Goal: Task Accomplishment & Management: Manage account settings

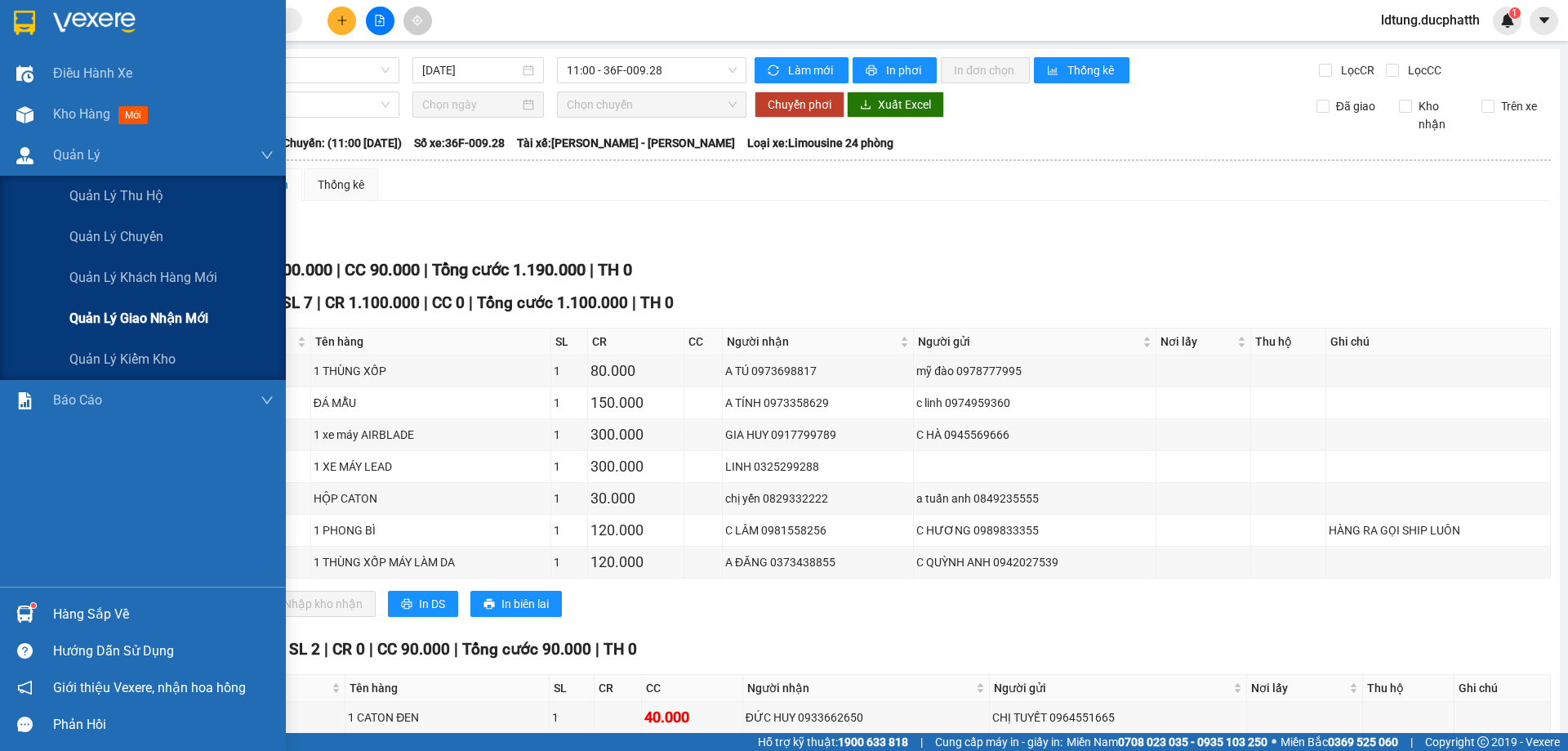
click at [160, 327] on span "Quản lý giao nhận mới" at bounding box center [139, 318] width 139 height 21
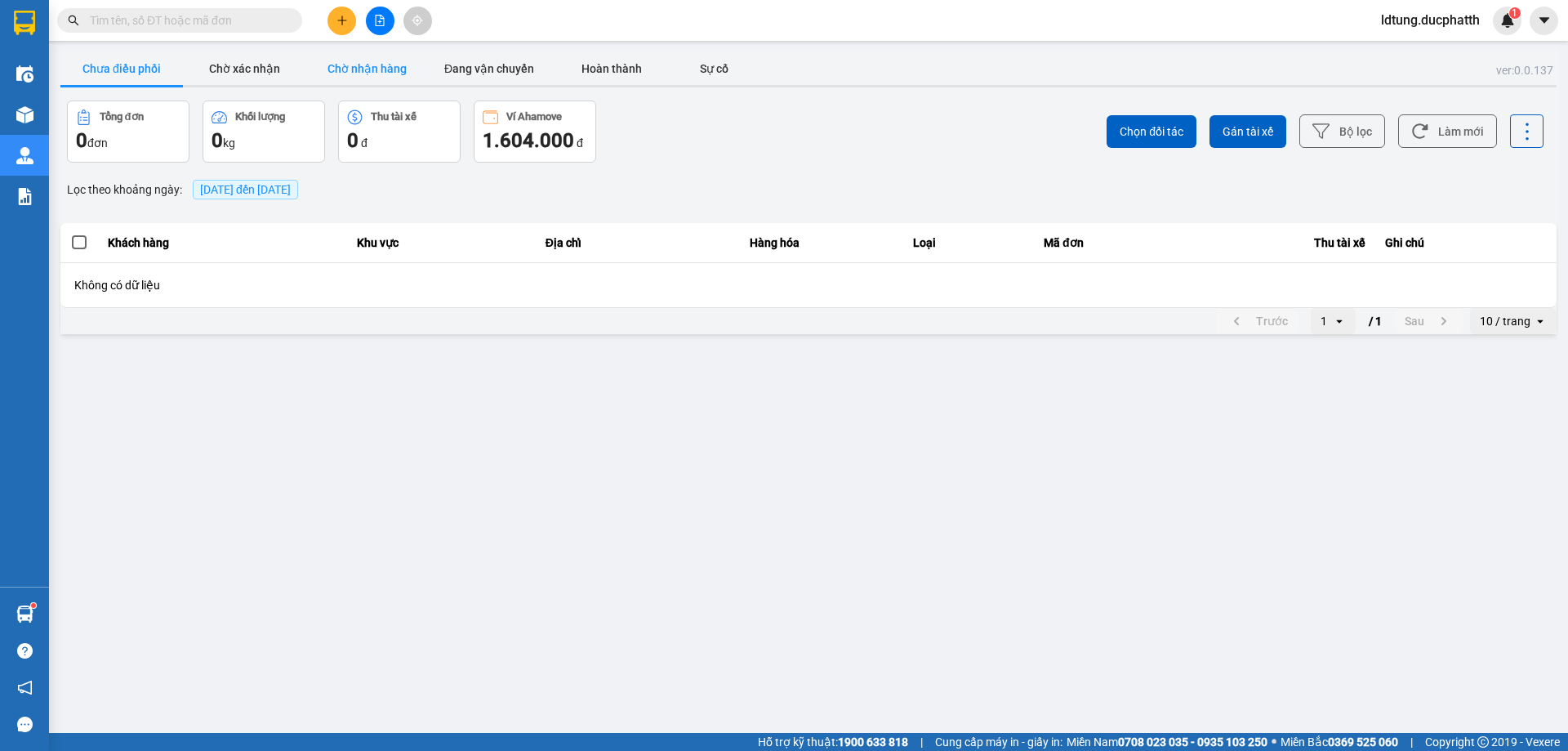
click at [377, 73] on button "Chờ nhận hàng" at bounding box center [367, 68] width 123 height 32
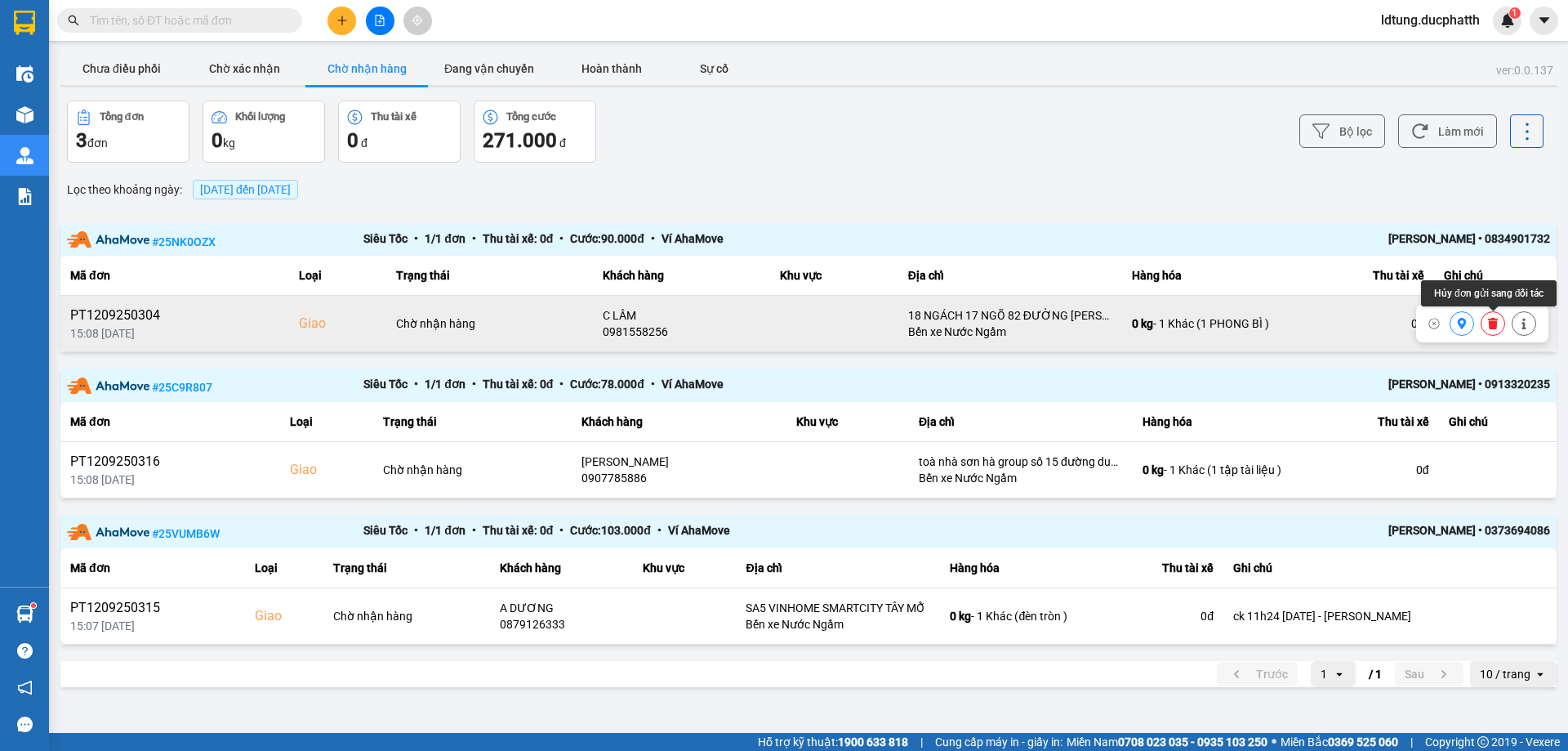
click at [1486, 323] on button at bounding box center [1492, 324] width 23 height 28
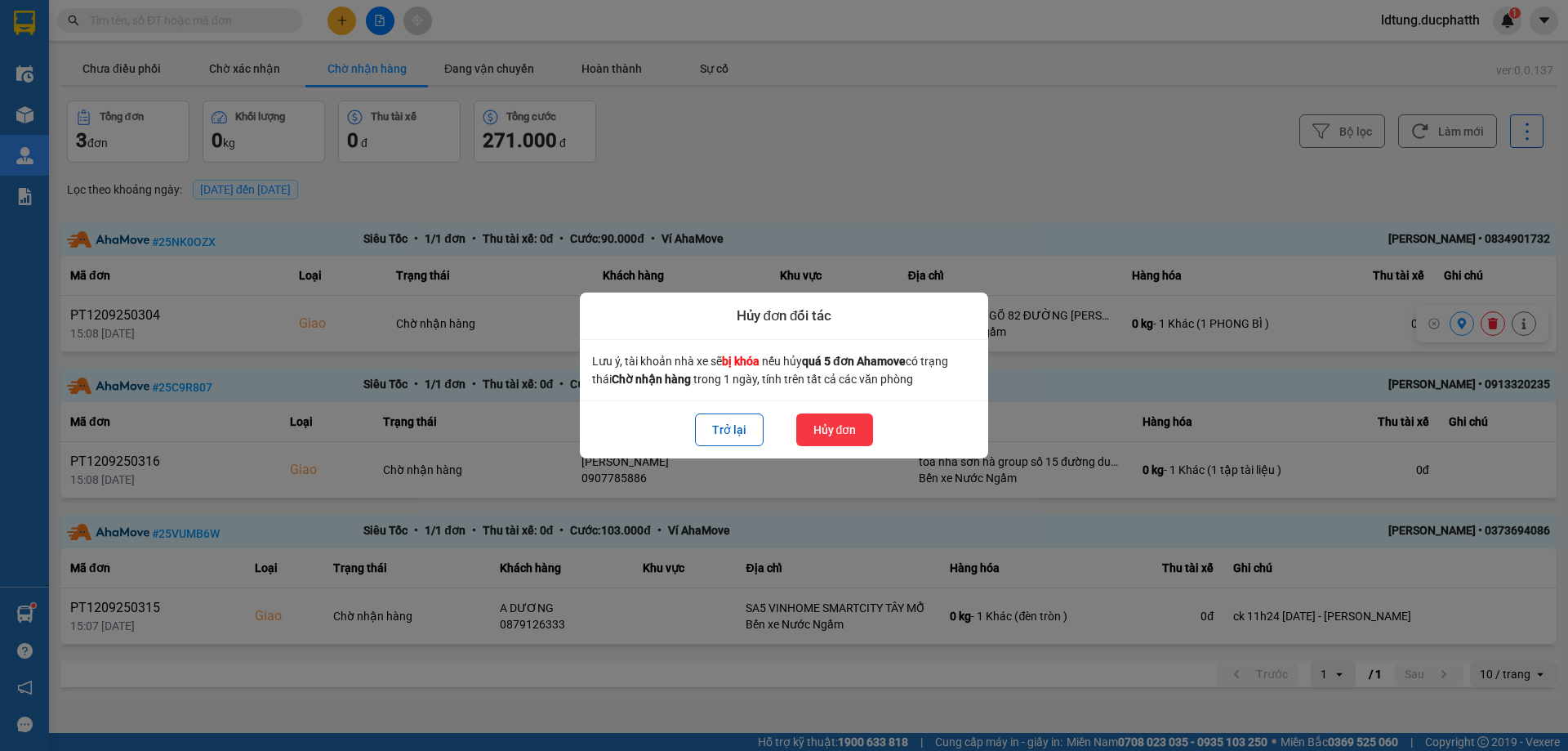
click at [843, 419] on button "Hủy đơn" at bounding box center [835, 429] width 77 height 32
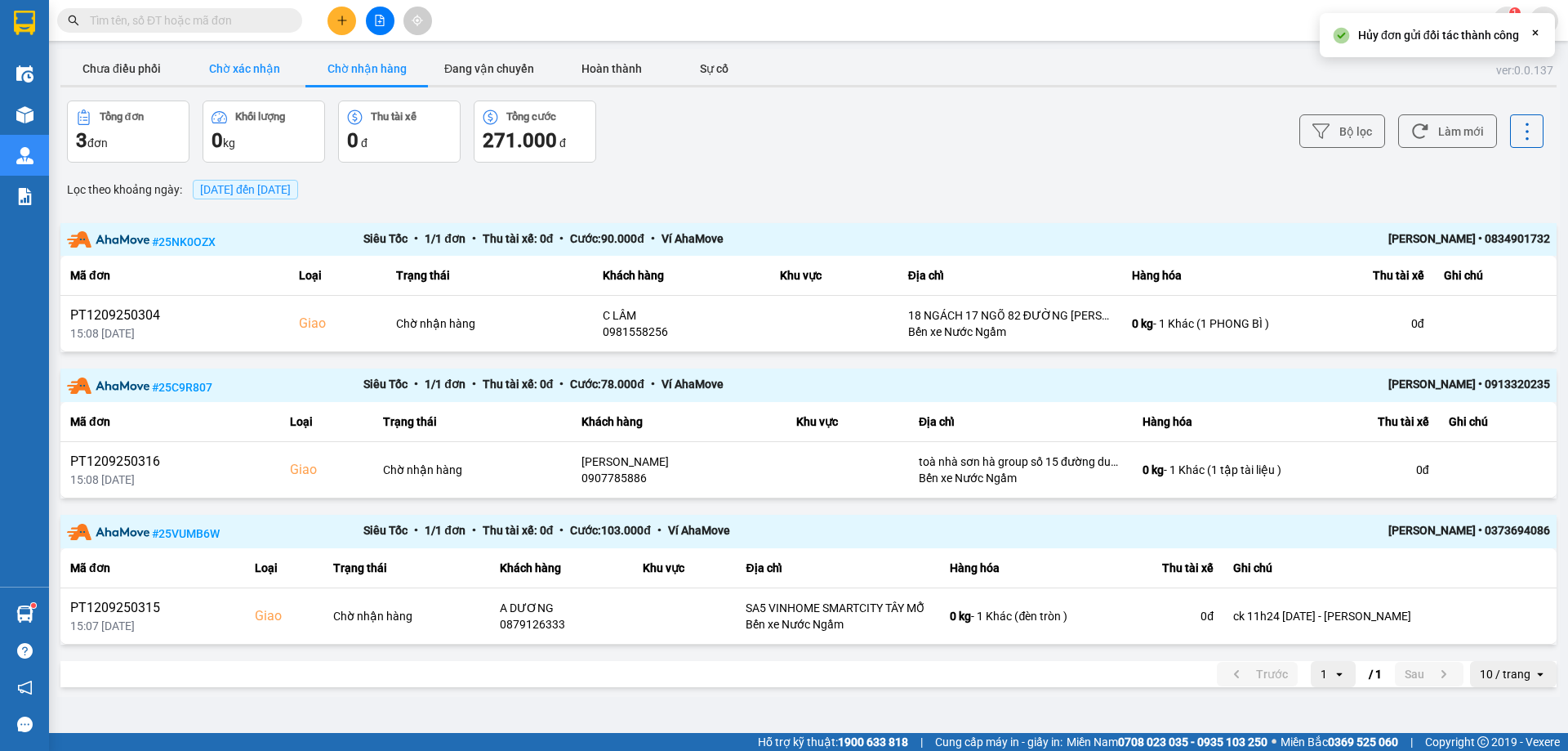
click at [236, 61] on button "Chờ xác nhận" at bounding box center [244, 68] width 123 height 32
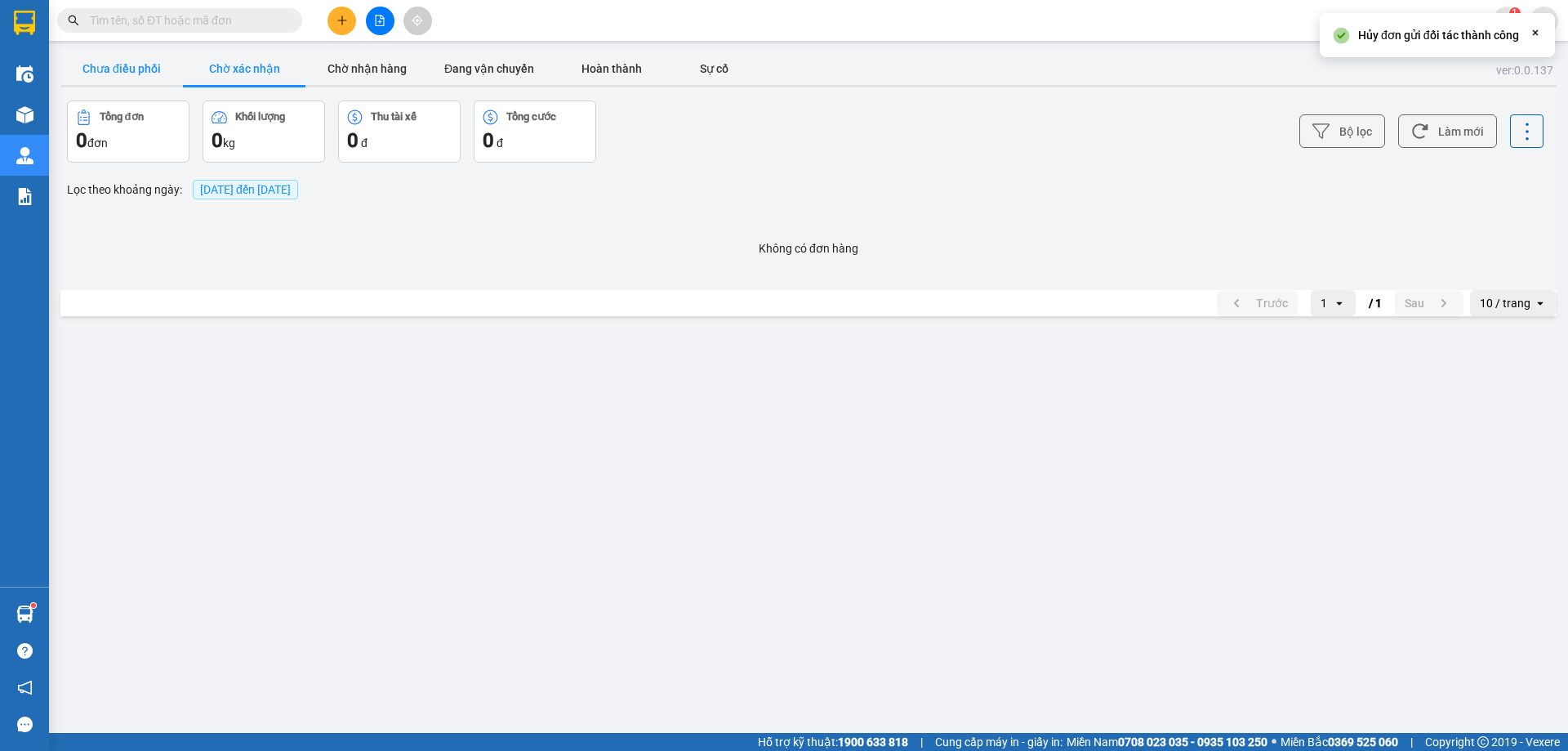
click at [155, 61] on button "Chưa điều phối" at bounding box center [122, 68] width 123 height 32
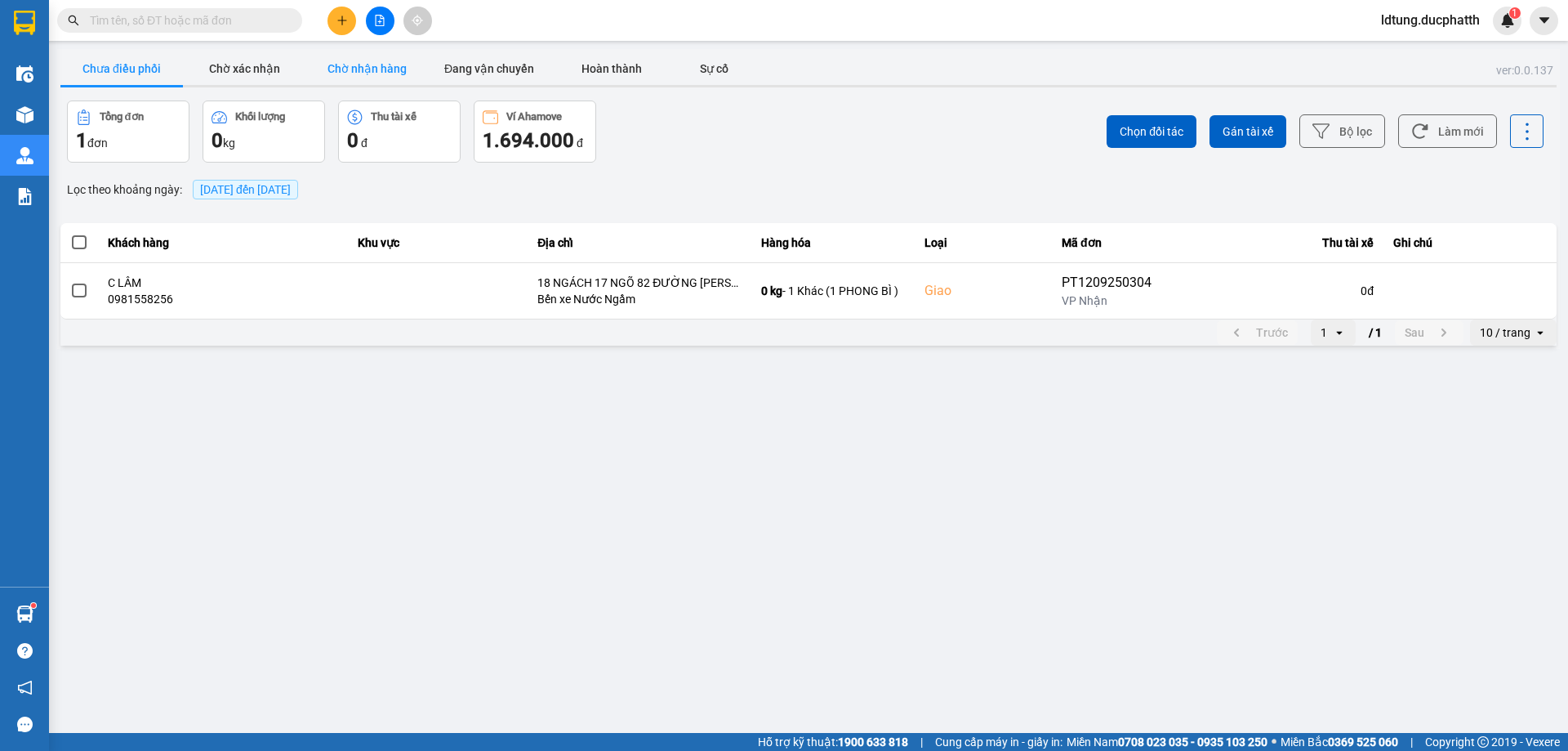
click at [369, 64] on button "Chờ nhận hàng" at bounding box center [367, 68] width 123 height 32
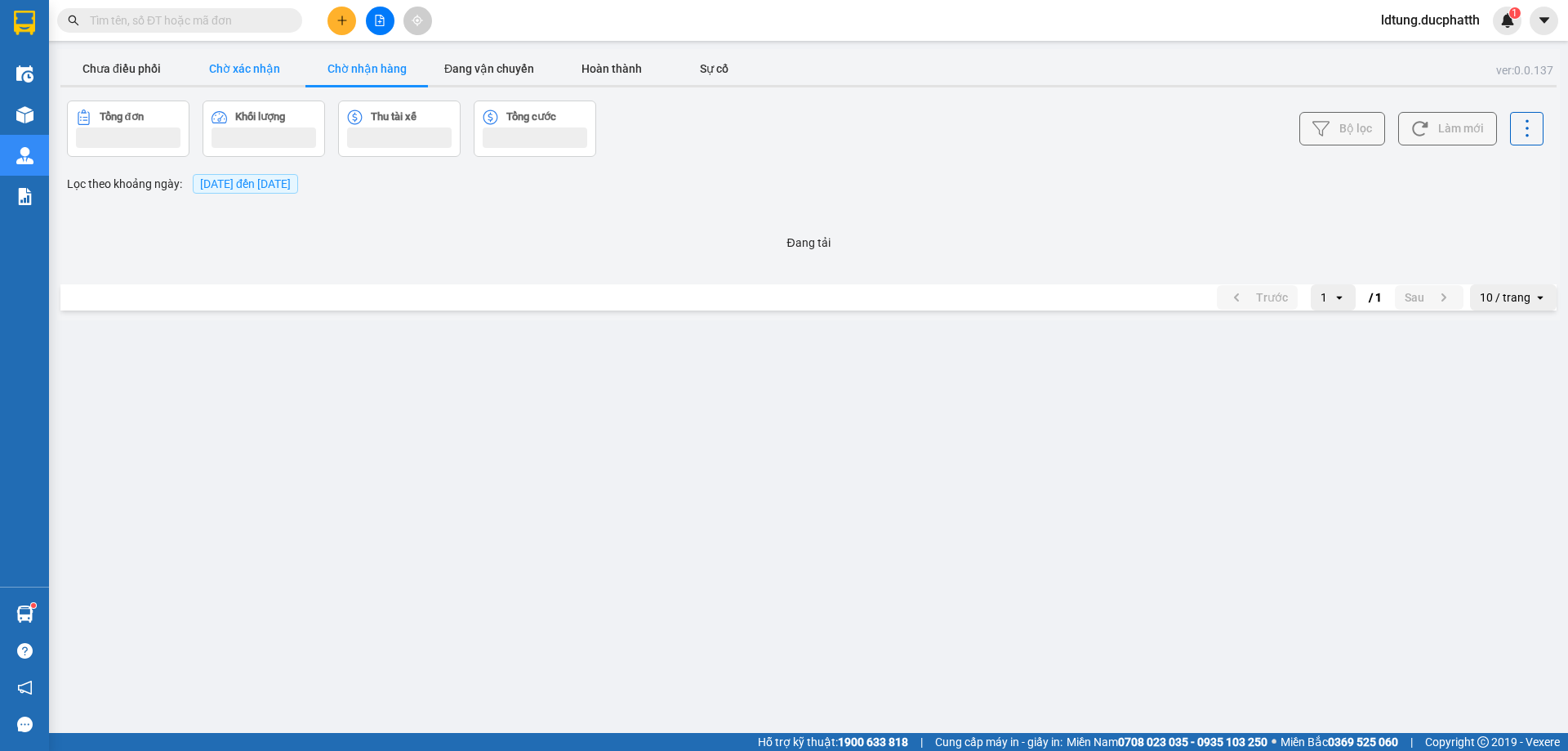
click at [300, 72] on button "Chờ xác nhận" at bounding box center [244, 68] width 123 height 32
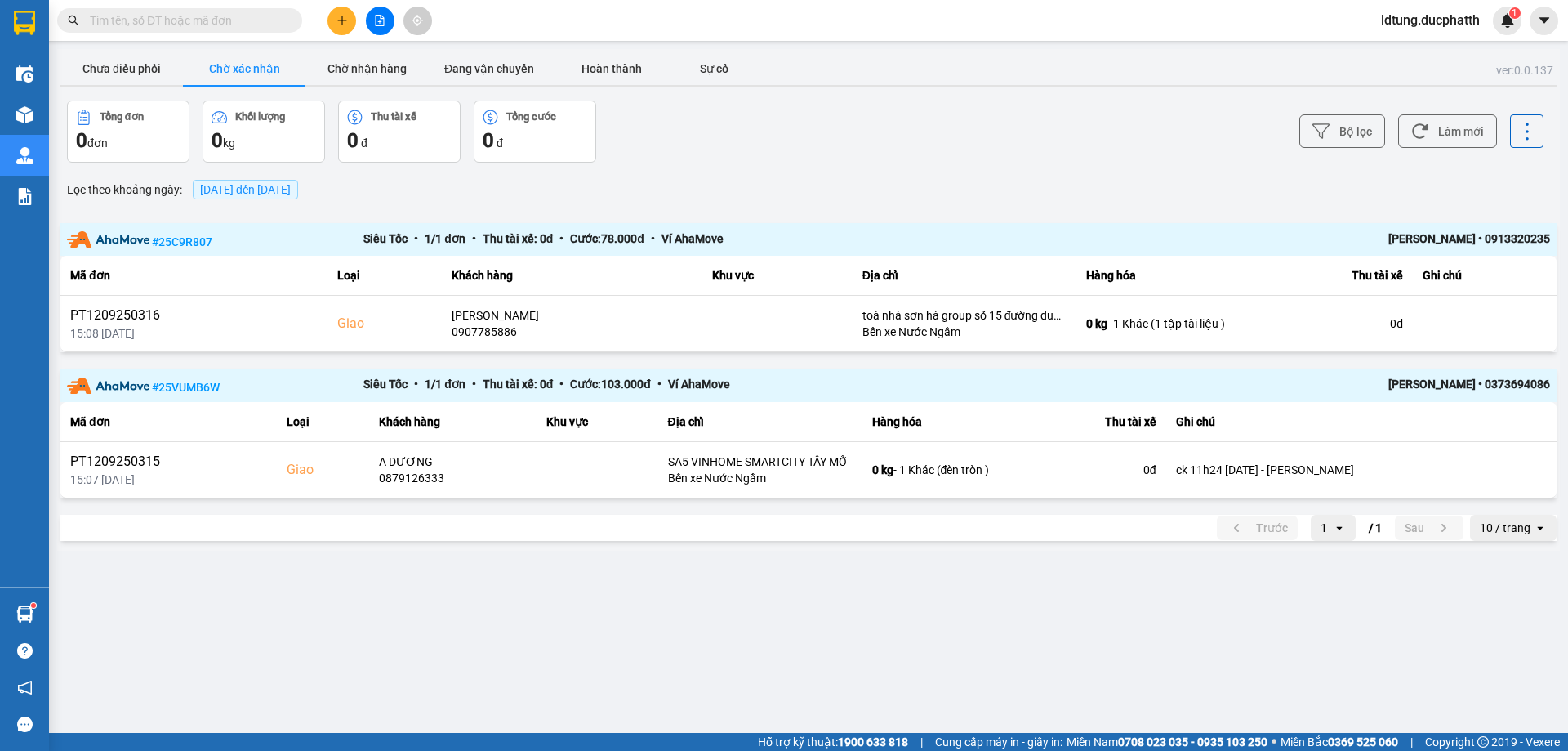
click at [292, 73] on button "Chờ xác nhận" at bounding box center [244, 68] width 123 height 32
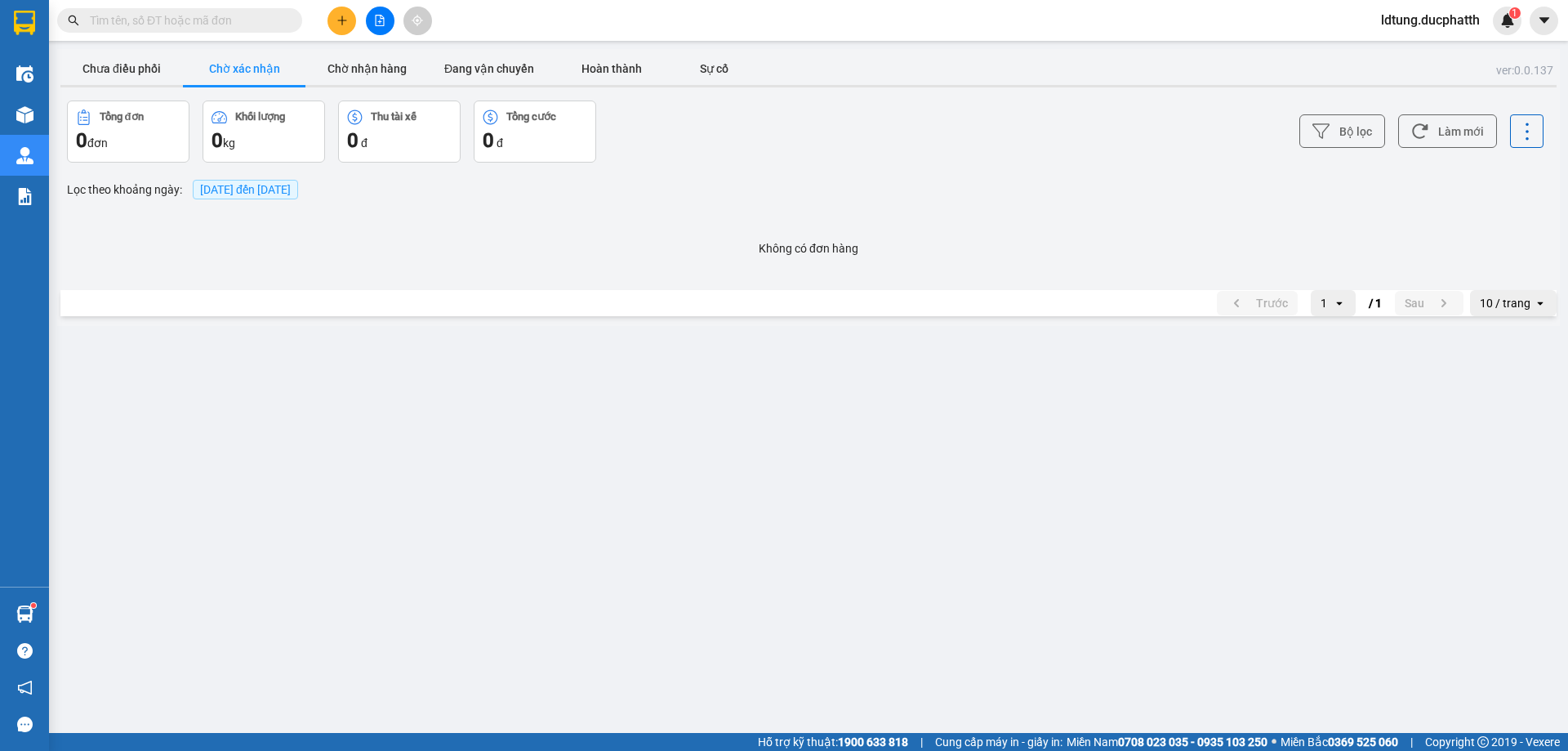
click at [292, 73] on button "Chờ xác nhận" at bounding box center [244, 68] width 123 height 32
click at [357, 71] on button "Chờ nhận hàng" at bounding box center [367, 68] width 123 height 32
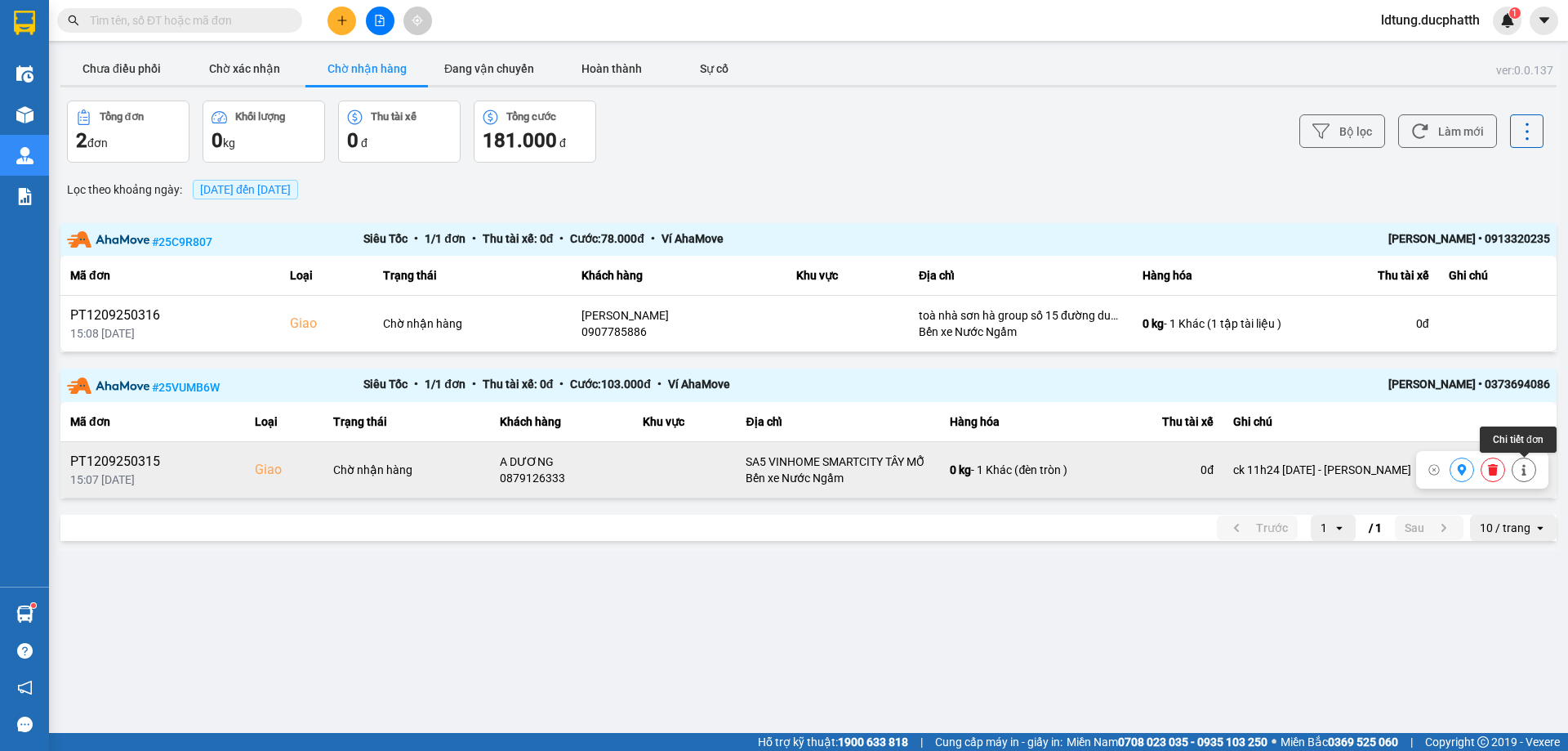
click at [1529, 468] on icon at bounding box center [1525, 470] width 12 height 12
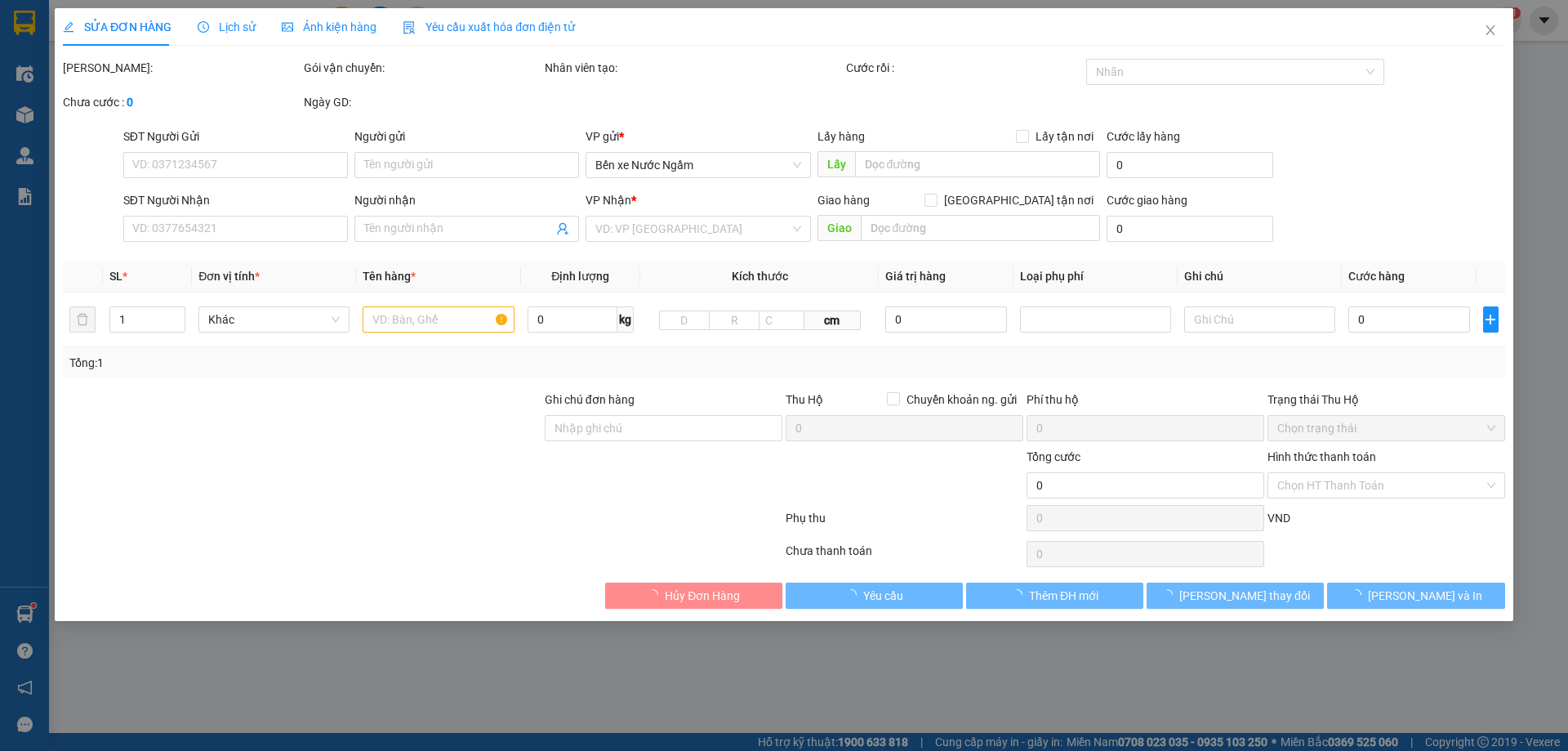
type input "0945835261"
type input "A KHÁNH"
type input "0879126333"
type input "A DƯƠNG"
checkbox input "true"
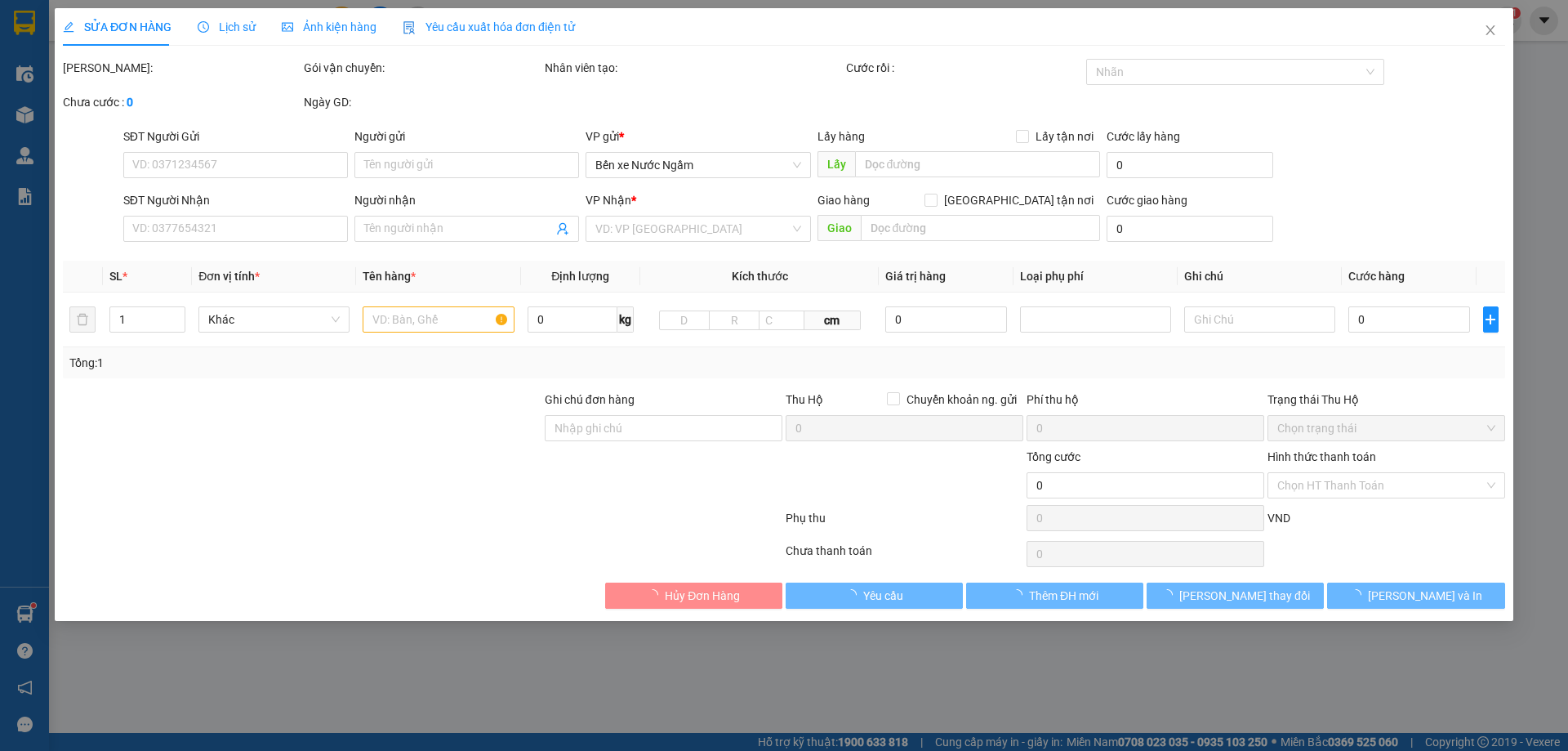
type input "SA5 VINHOME SMARTCITY TÂY MỖ"
type input "ck 11h24 [DATE] - [PERSON_NAME]"
type input "140.000"
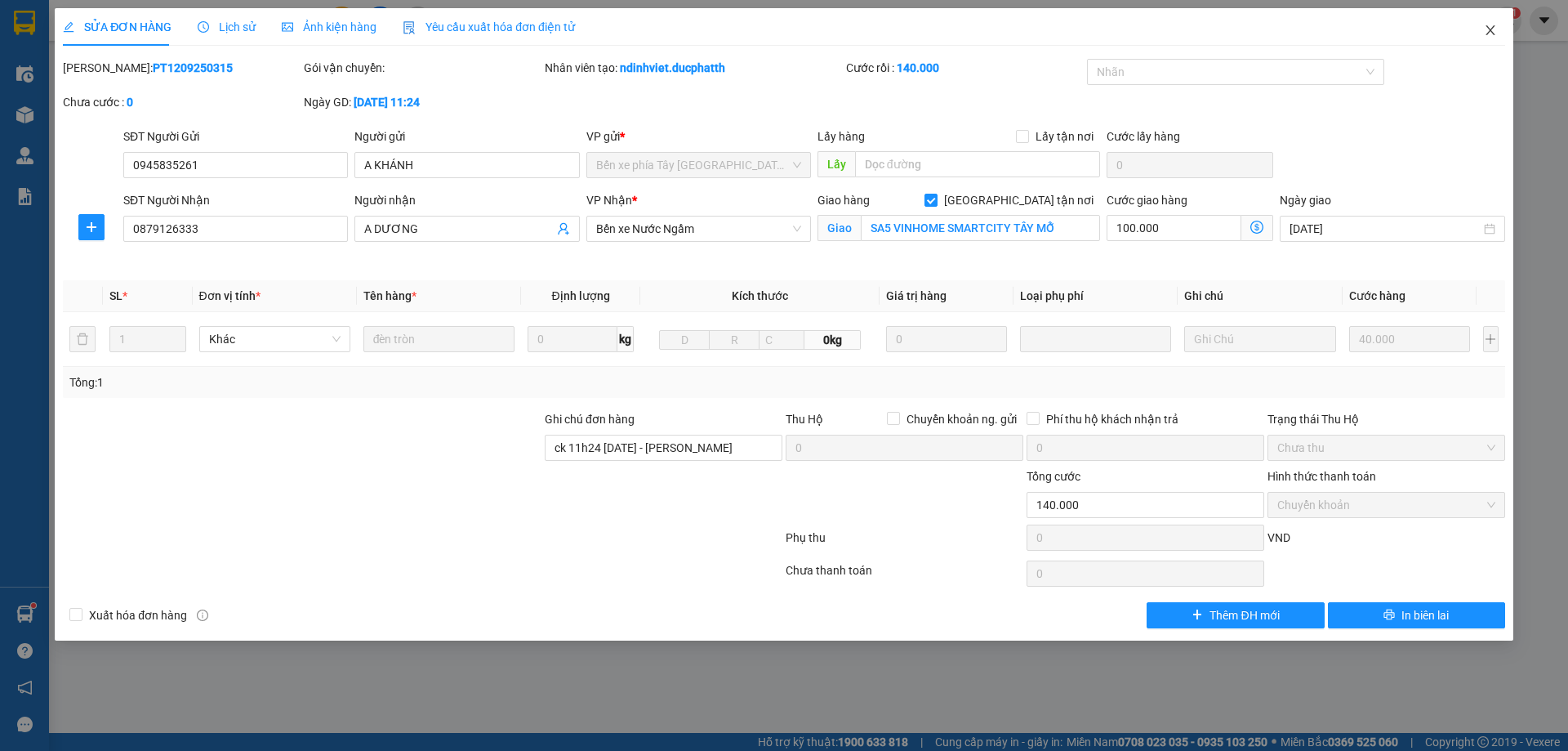
click at [1489, 30] on icon "close" at bounding box center [1491, 29] width 13 height 13
